Goal: Task Accomplishment & Management: Use online tool/utility

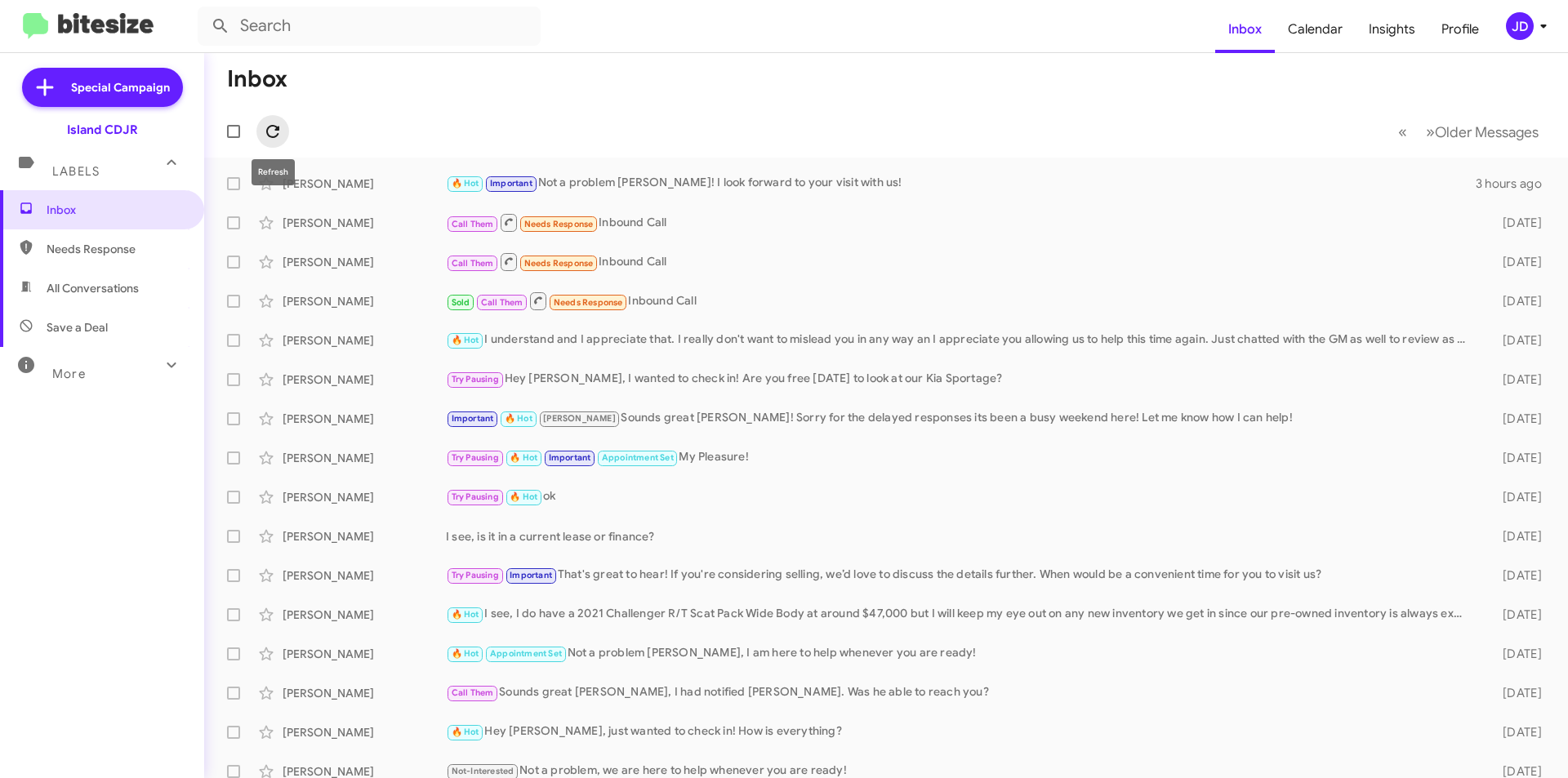
click at [272, 126] on icon at bounding box center [272, 131] width 13 height 13
click at [88, 274] on span "All Conversations" at bounding box center [102, 288] width 204 height 40
type input "in:all-conversations"
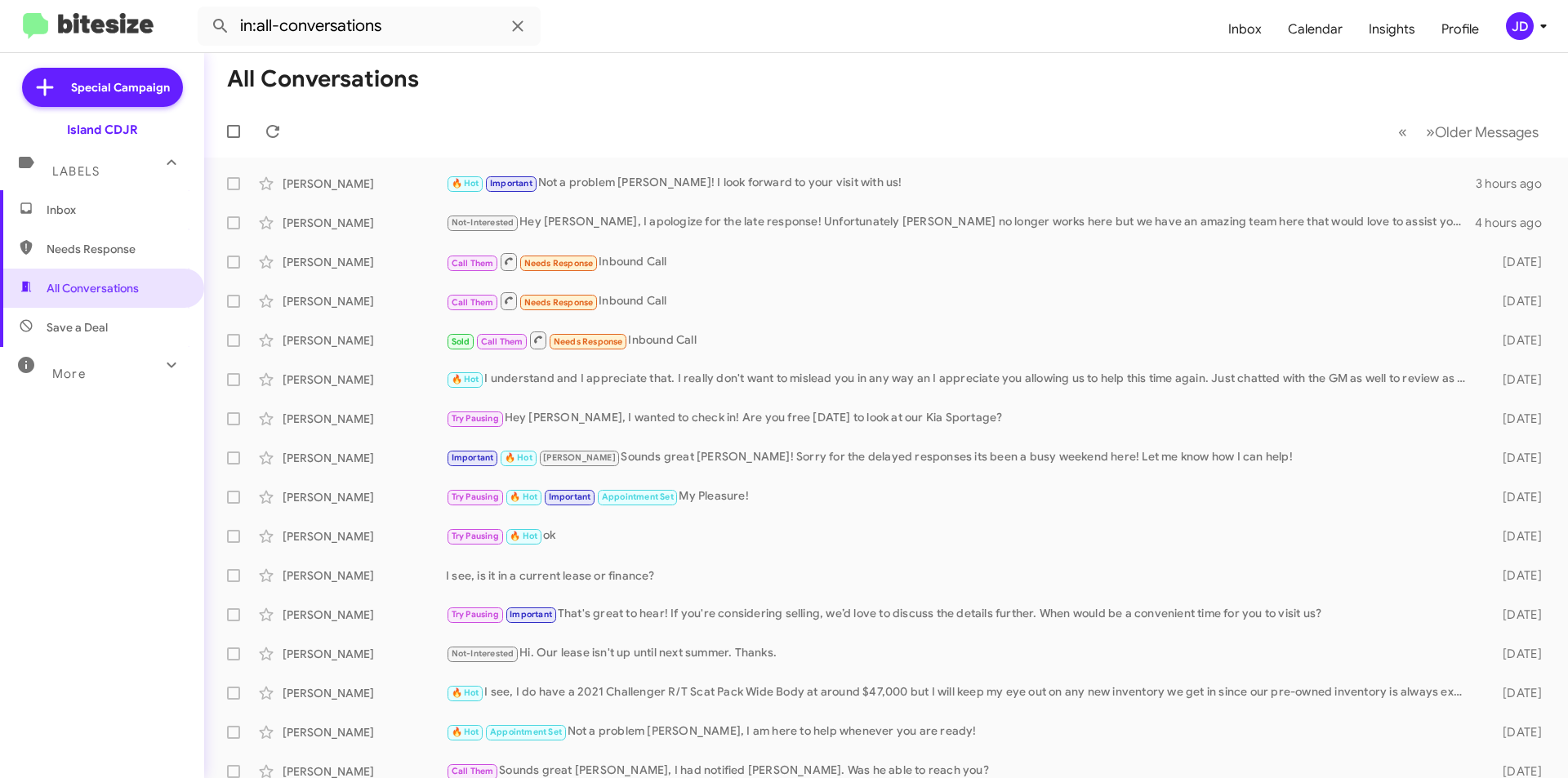
click at [140, 221] on span "Inbox" at bounding box center [102, 210] width 204 height 40
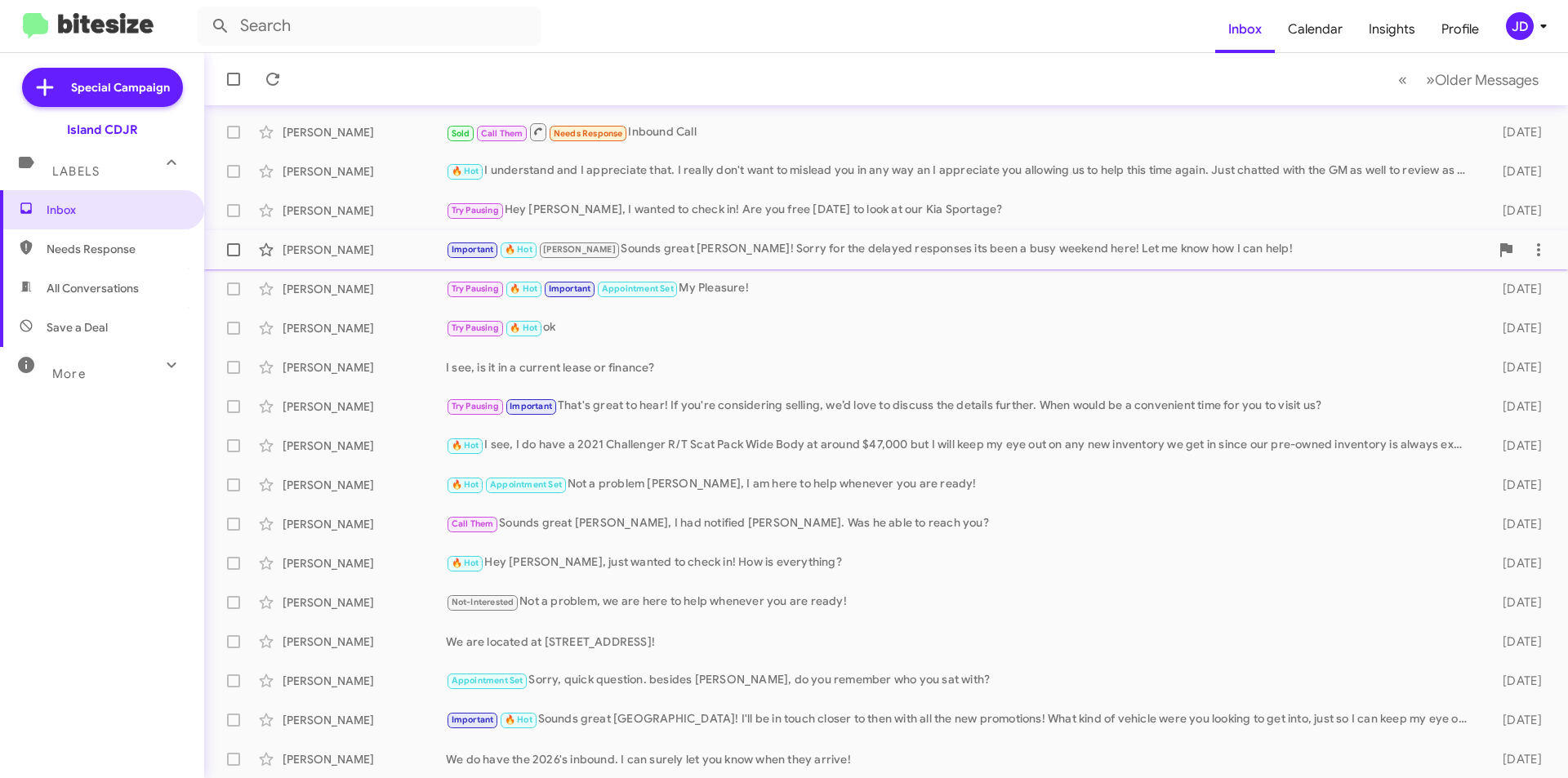
scroll to position [170, 0]
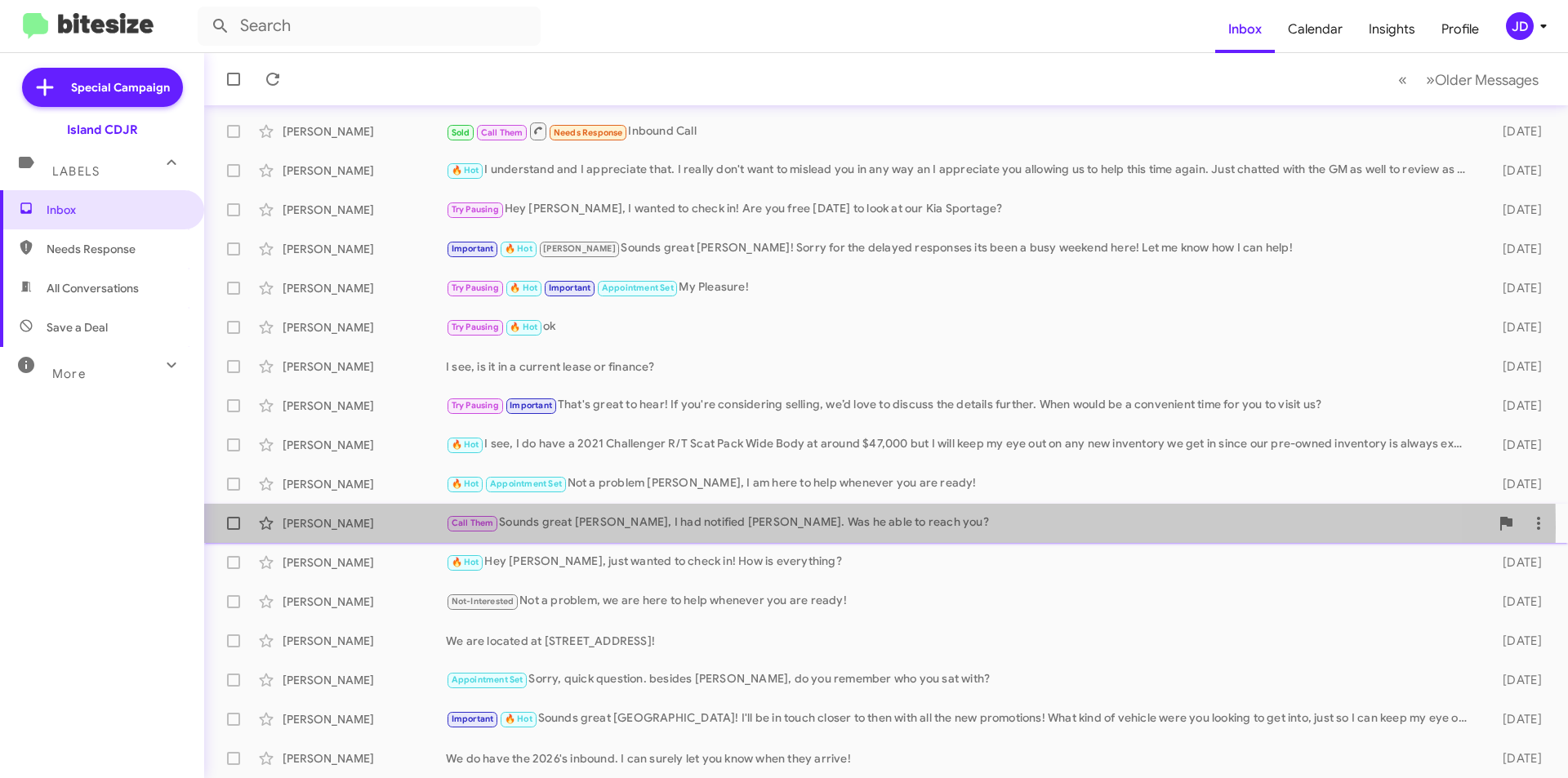
click at [575, 528] on div "Call Them Sounds great [PERSON_NAME], I had notified [PERSON_NAME]. Was he able…" at bounding box center [967, 523] width 1043 height 19
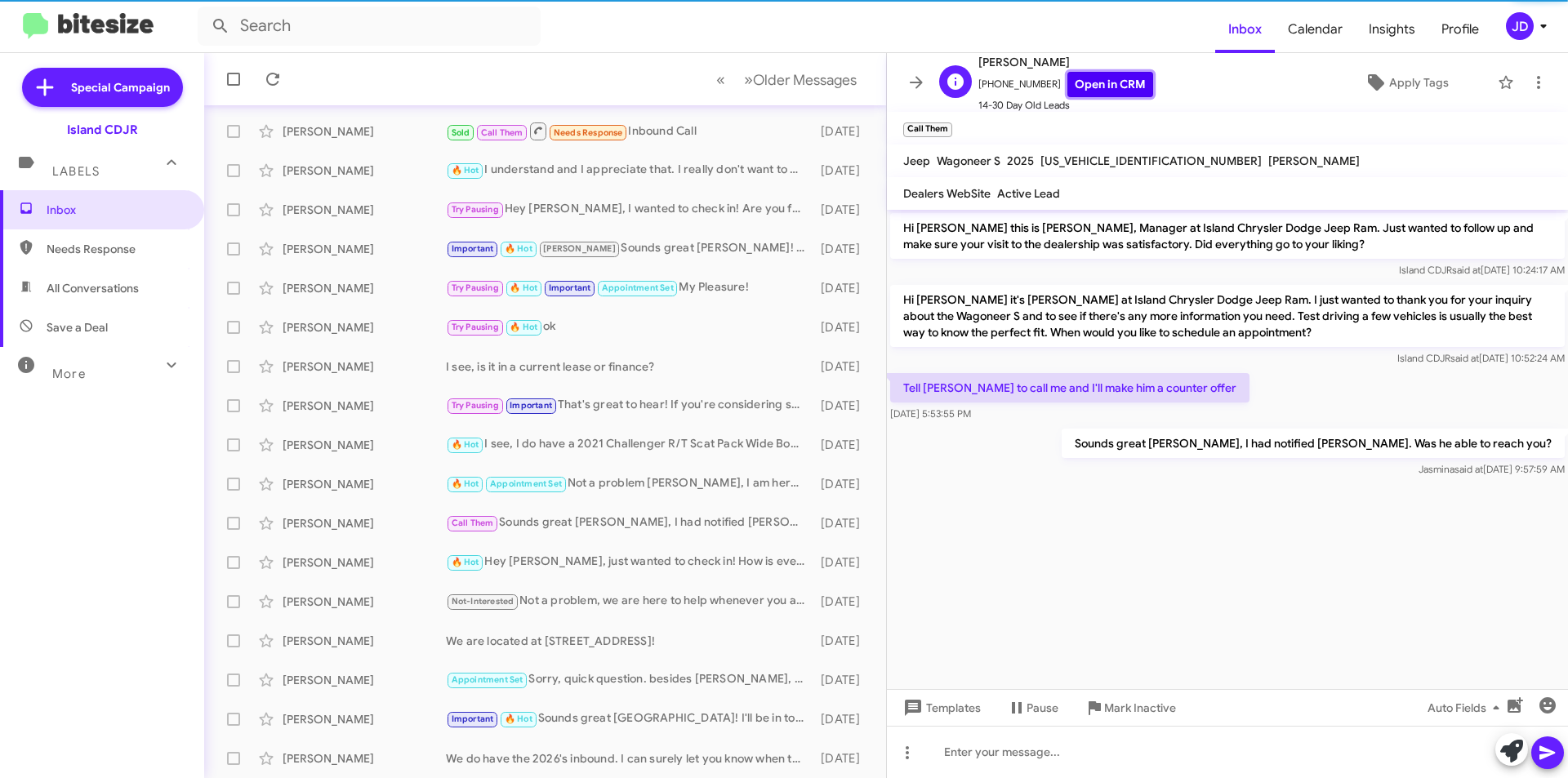
click at [1110, 74] on link "Open in CRM" at bounding box center [1110, 85] width 86 height 26
